Goal: Information Seeking & Learning: Learn about a topic

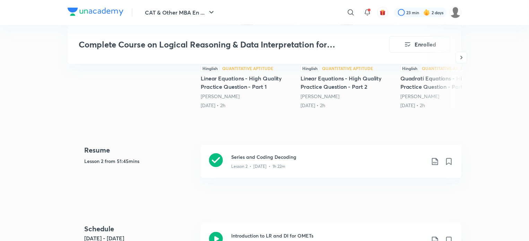
scroll to position [287, 0]
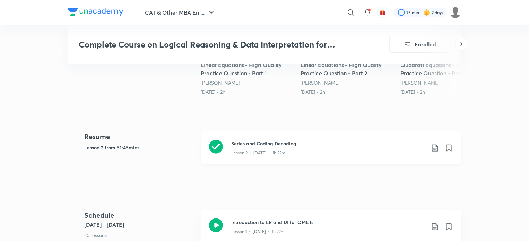
click at [244, 148] on div "Lesson 2 • Sep 12 • 1h 22m" at bounding box center [328, 151] width 194 height 9
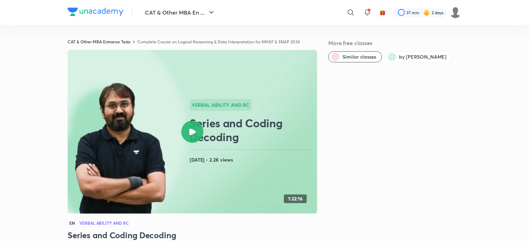
click at [154, 40] on link "Complete Course on Logical Reasoning & Data Interpretation for NMAT & SNAP 2024" at bounding box center [218, 42] width 163 height 6
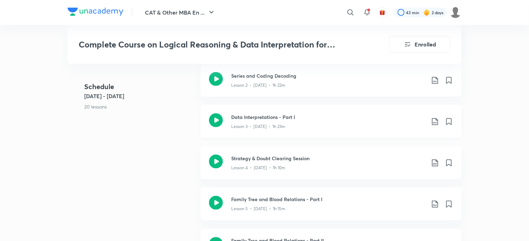
scroll to position [474, 0]
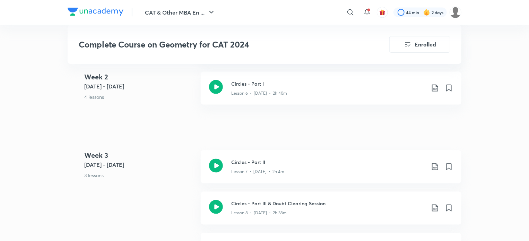
scroll to position [525, 0]
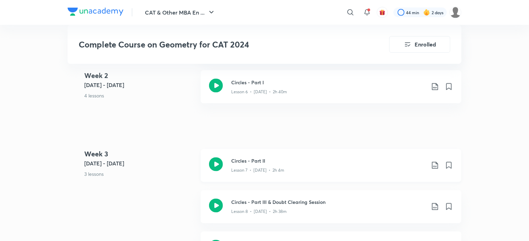
click at [254, 176] on div "Circles - Part II Lesson 7 • [DATE] • 2h 4m" at bounding box center [331, 165] width 261 height 33
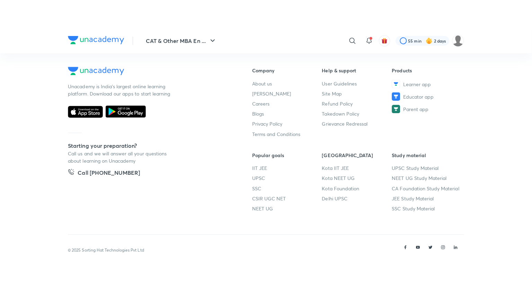
scroll to position [360, 0]
